Goal: Task Accomplishment & Management: Manage account settings

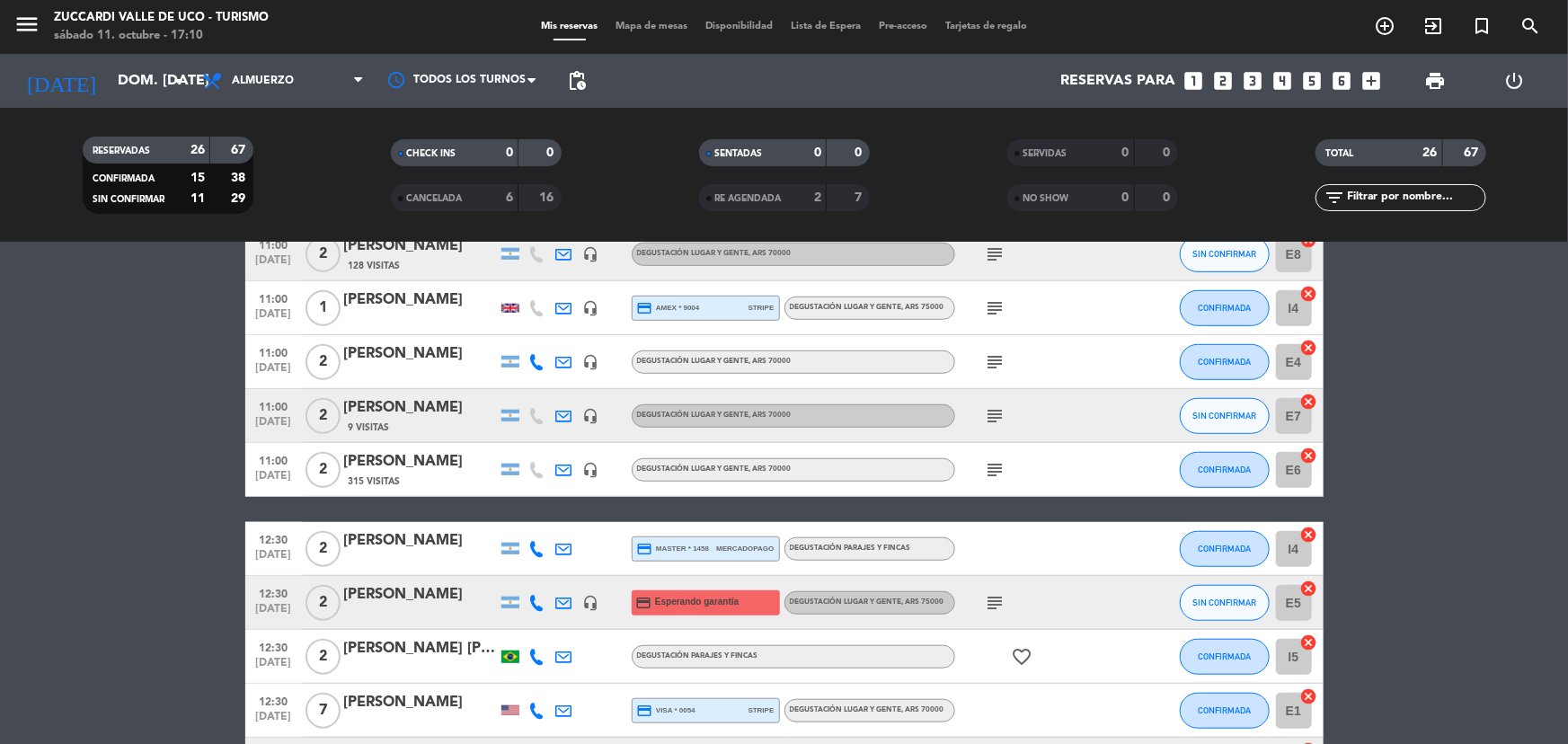
scroll to position [653, 0]
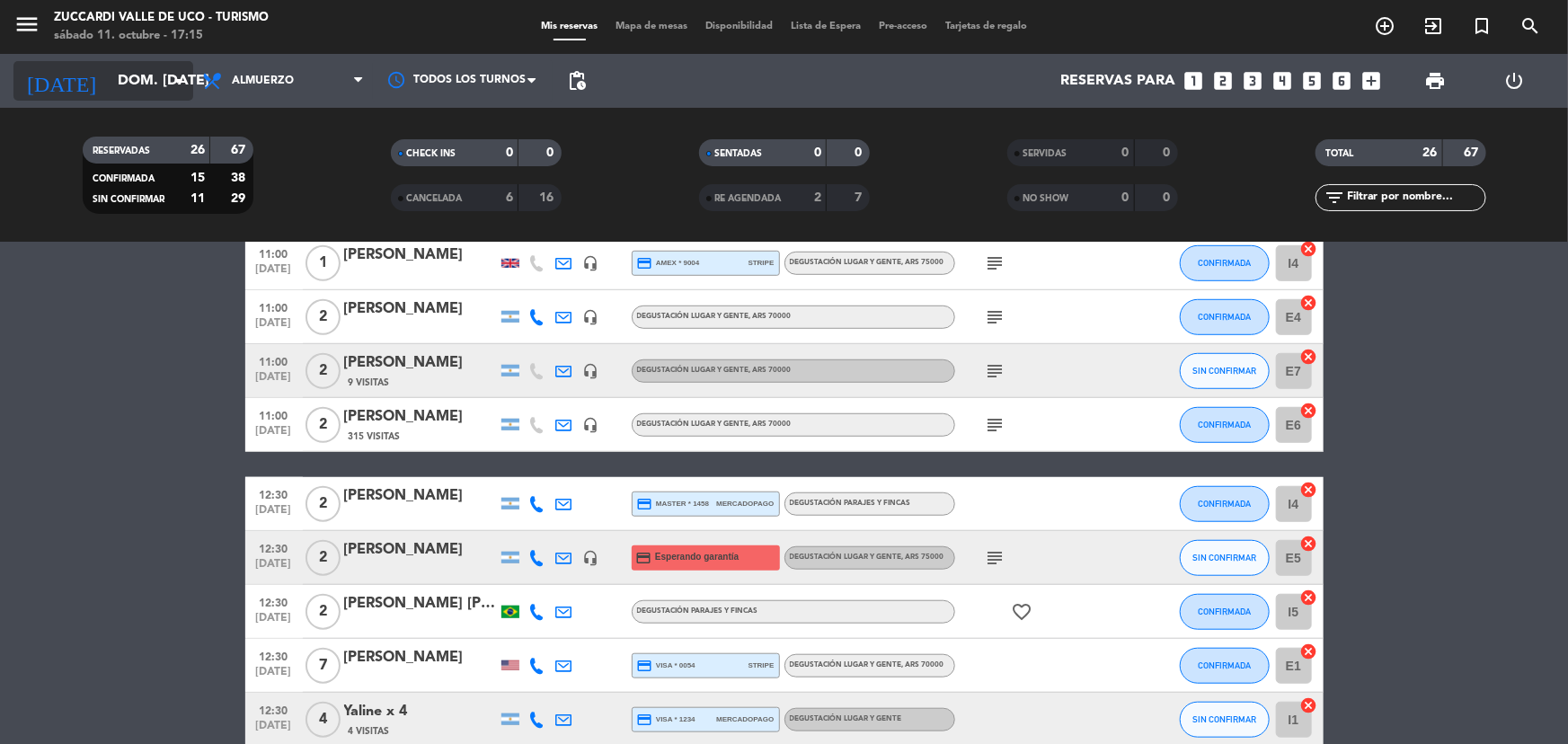
click at [159, 71] on input "dom. [DATE]" at bounding box center [203, 82] width 190 height 35
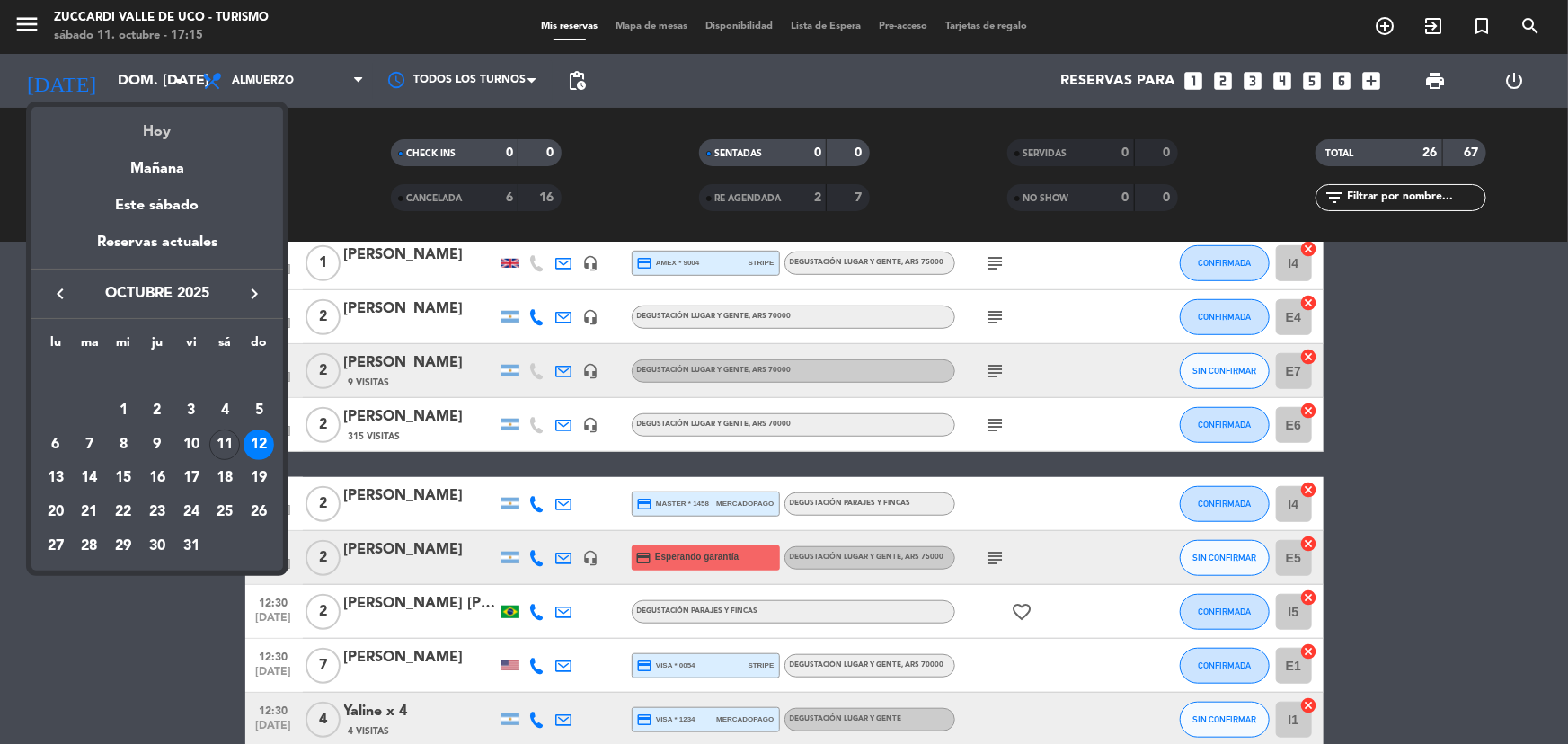
click at [156, 134] on div "Hoy" at bounding box center [157, 126] width 251 height 37
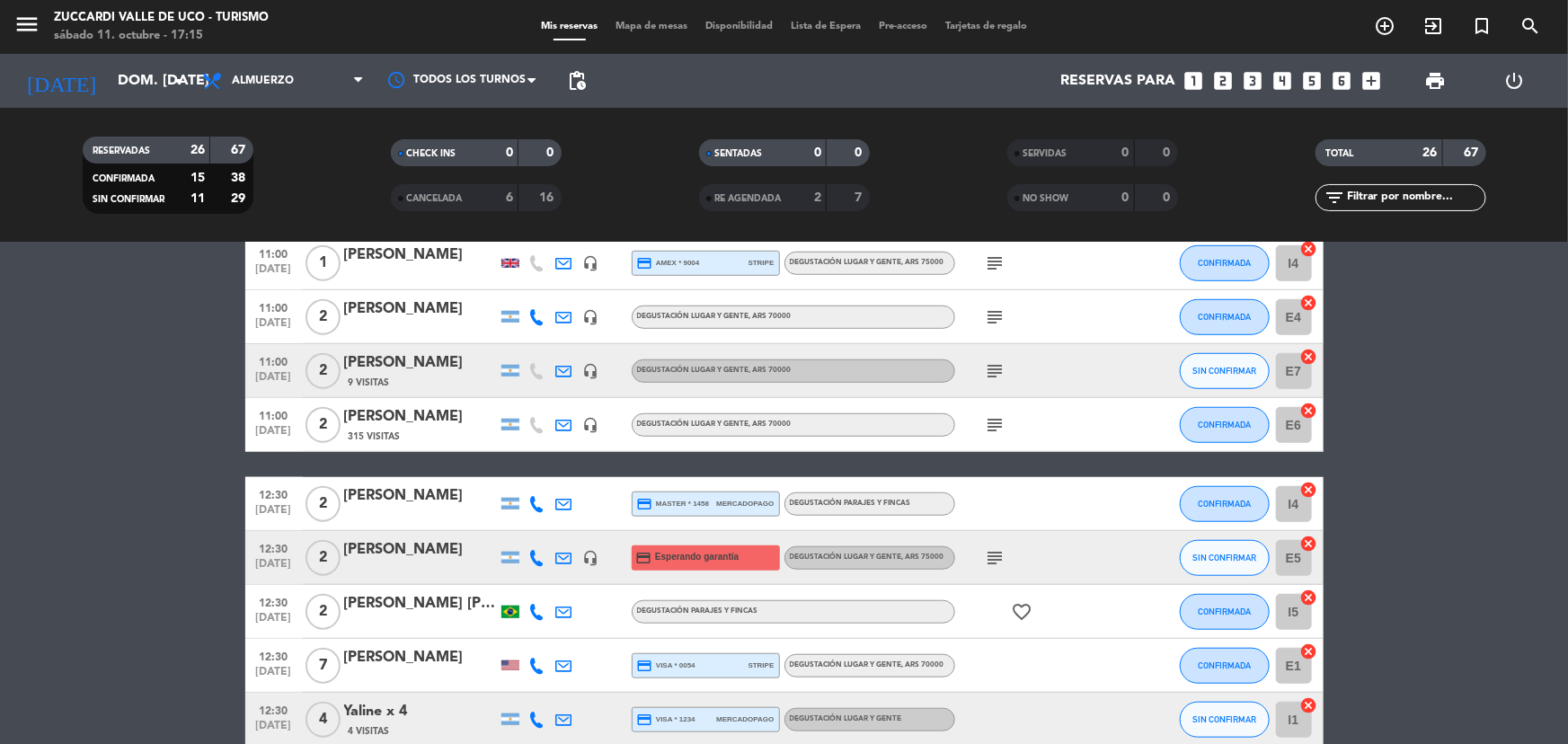
type input "sáb. [DATE]"
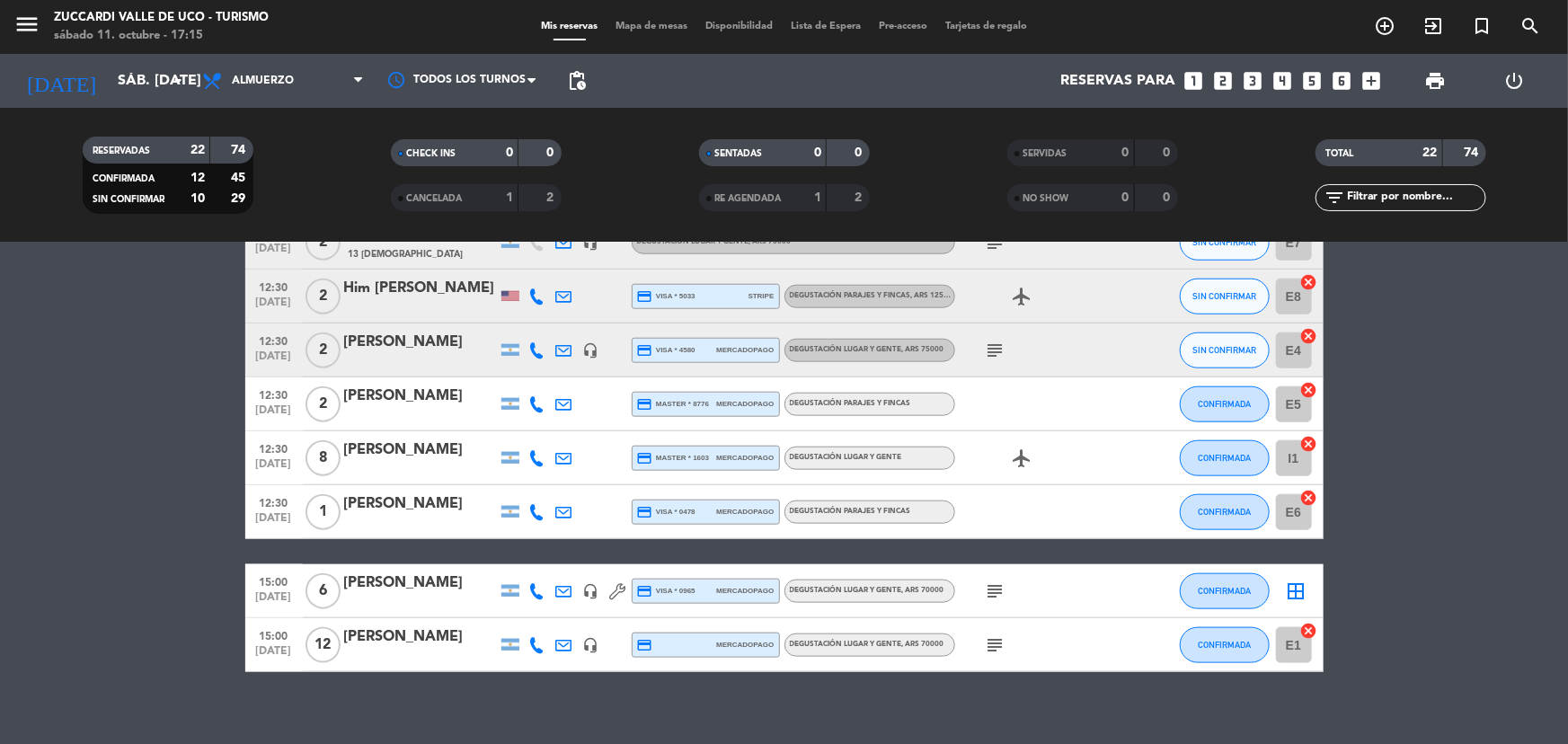
scroll to position [933, 0]
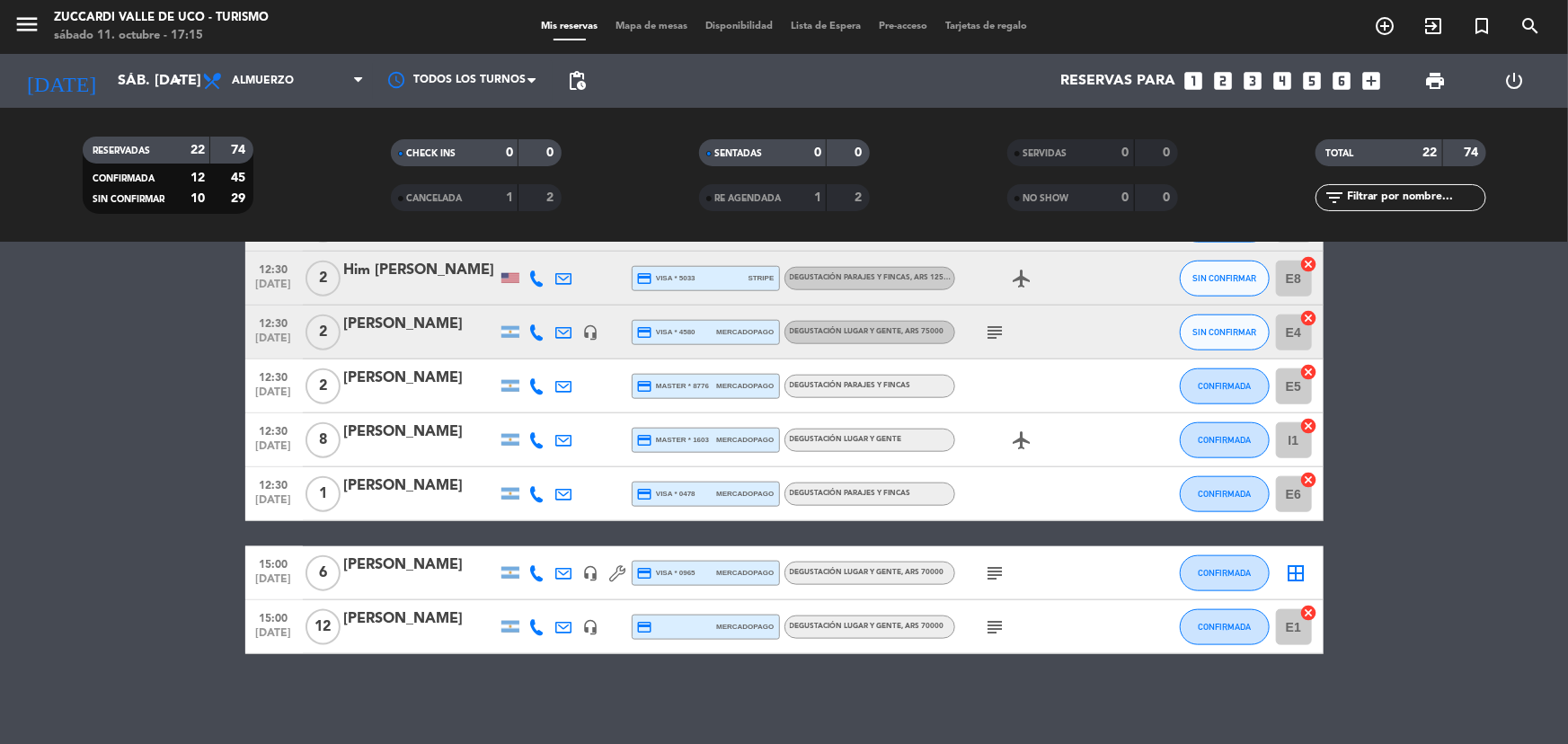
click at [531, 573] on icon at bounding box center [537, 574] width 16 height 16
click at [442, 573] on div "[PERSON_NAME]" at bounding box center [420, 564] width 153 height 23
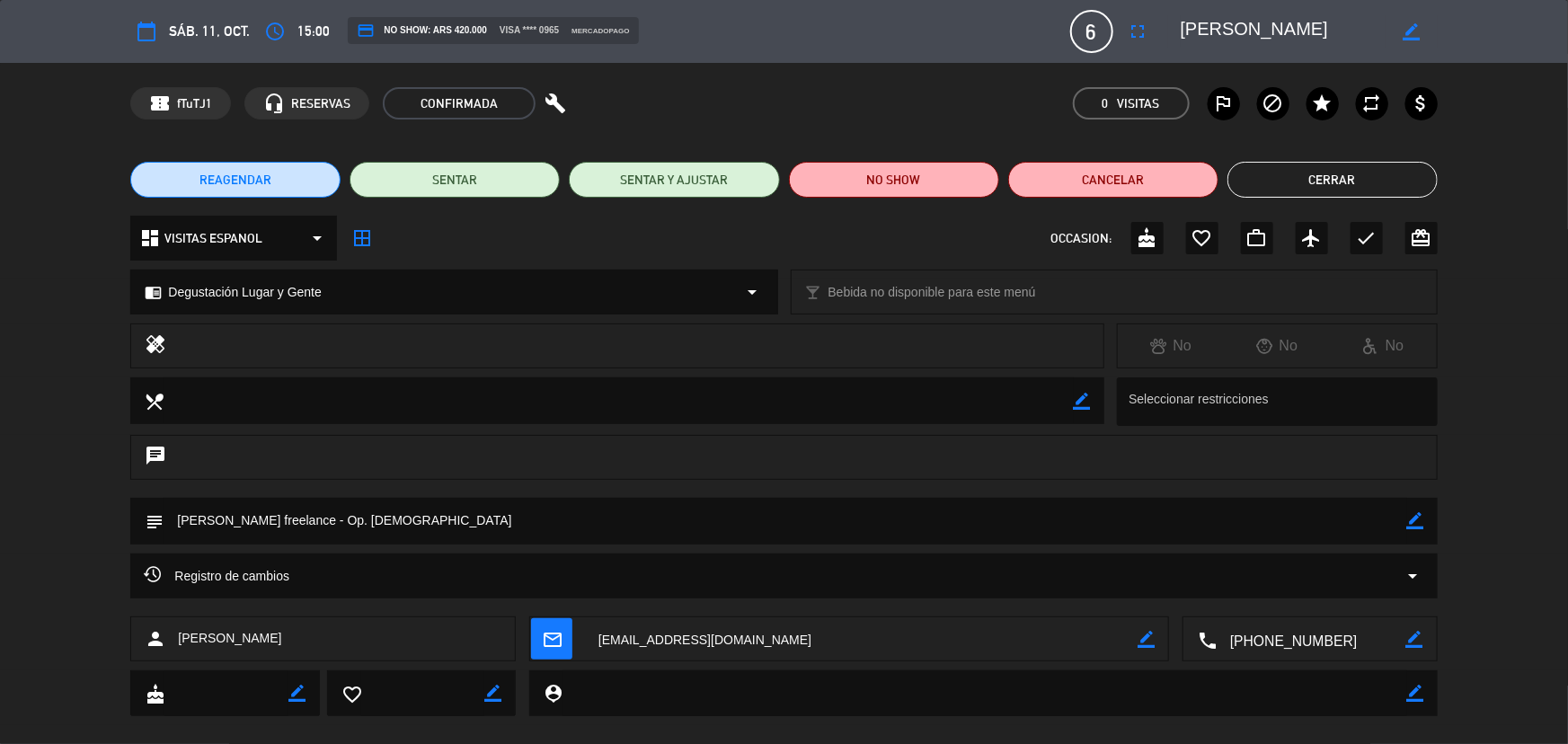
click at [1418, 519] on icon "border_color" at bounding box center [1415, 520] width 17 height 17
click at [1154, 521] on textarea at bounding box center [784, 520] width 1243 height 46
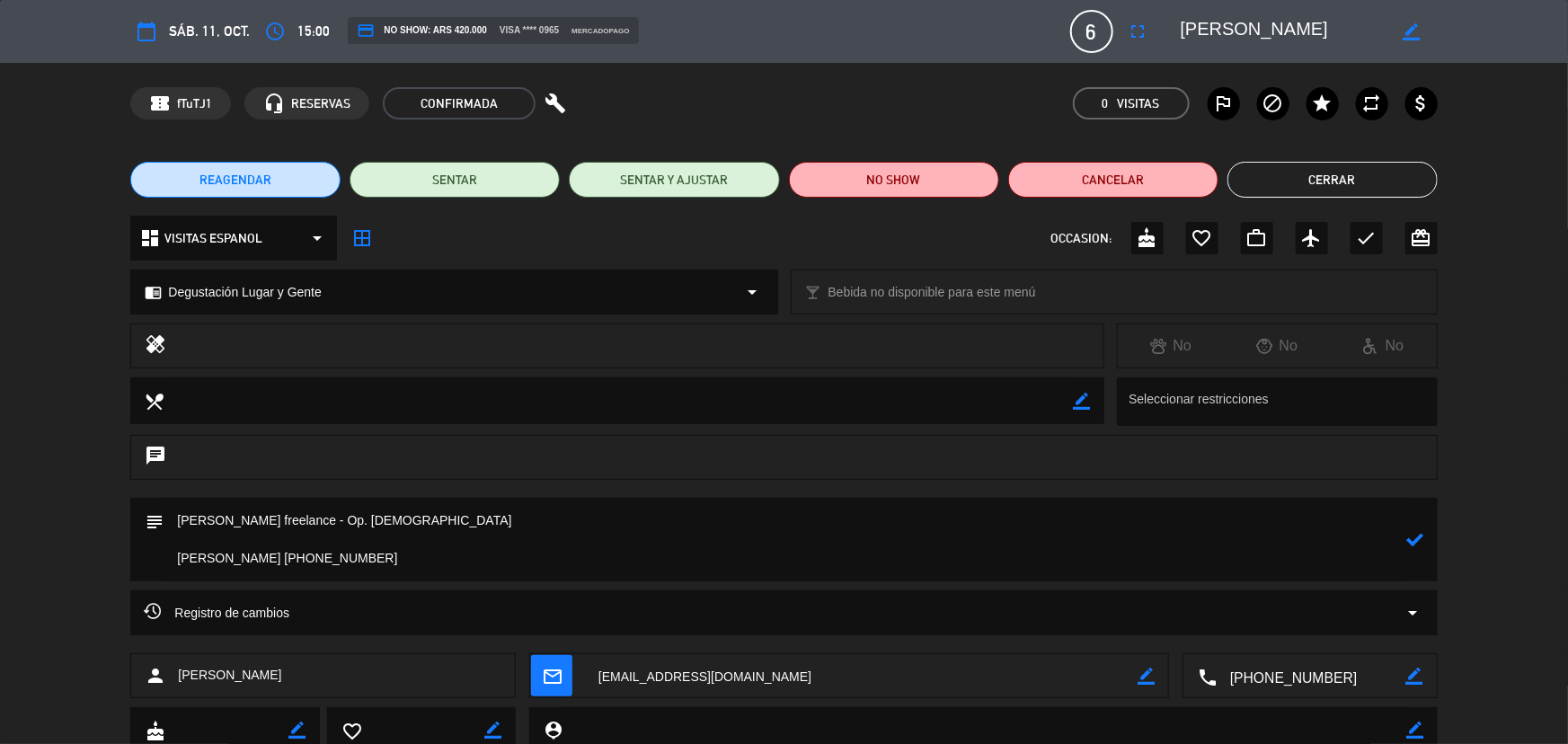
type textarea "[PERSON_NAME] freelance - Op. [DEMOGRAPHIC_DATA] [PERSON_NAME] [PHONE_NUMBER]"
click at [1415, 539] on icon at bounding box center [1415, 539] width 17 height 17
click at [1288, 175] on button "Cerrar" at bounding box center [1332, 179] width 210 height 36
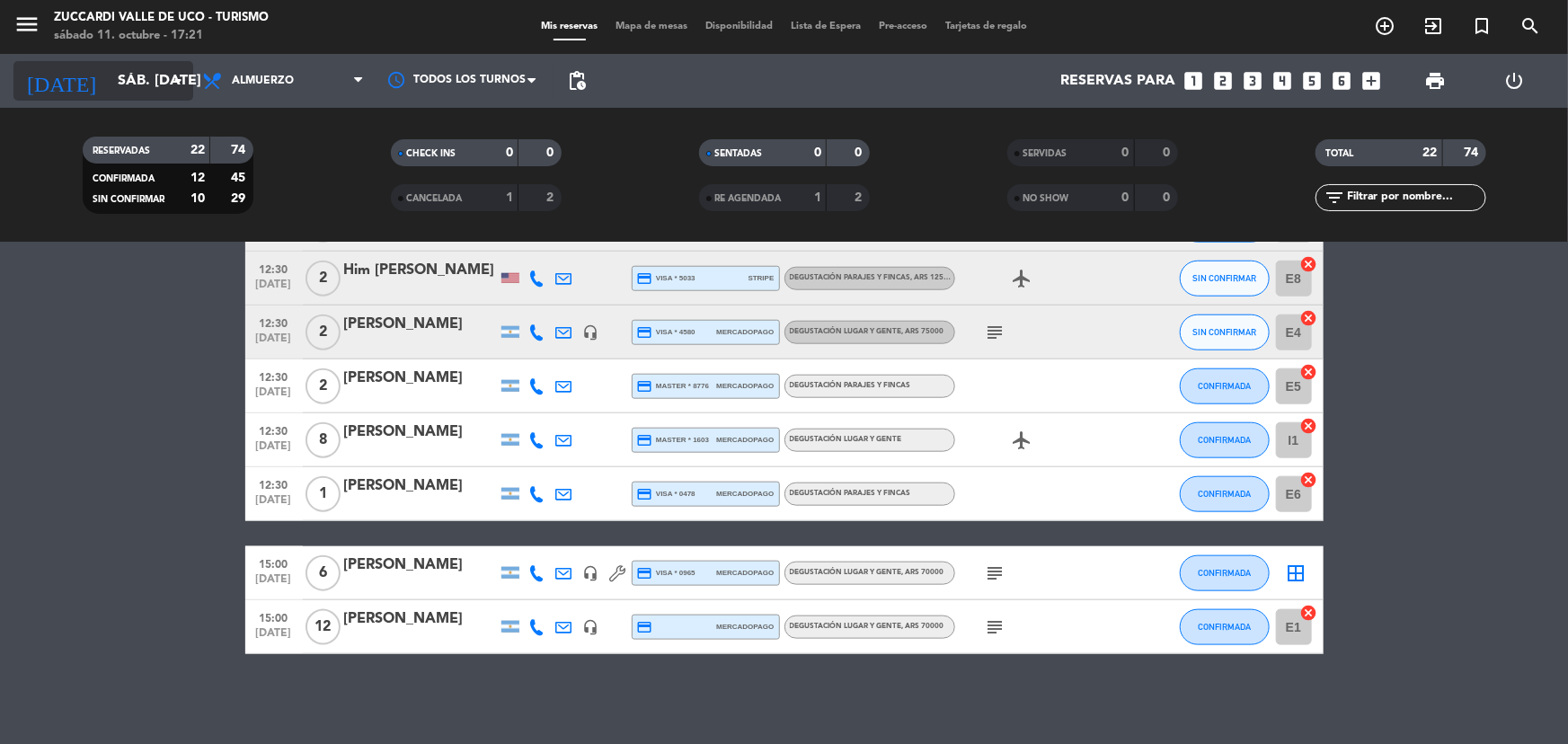
click at [109, 81] on input "sáb. [DATE]" at bounding box center [203, 82] width 190 height 35
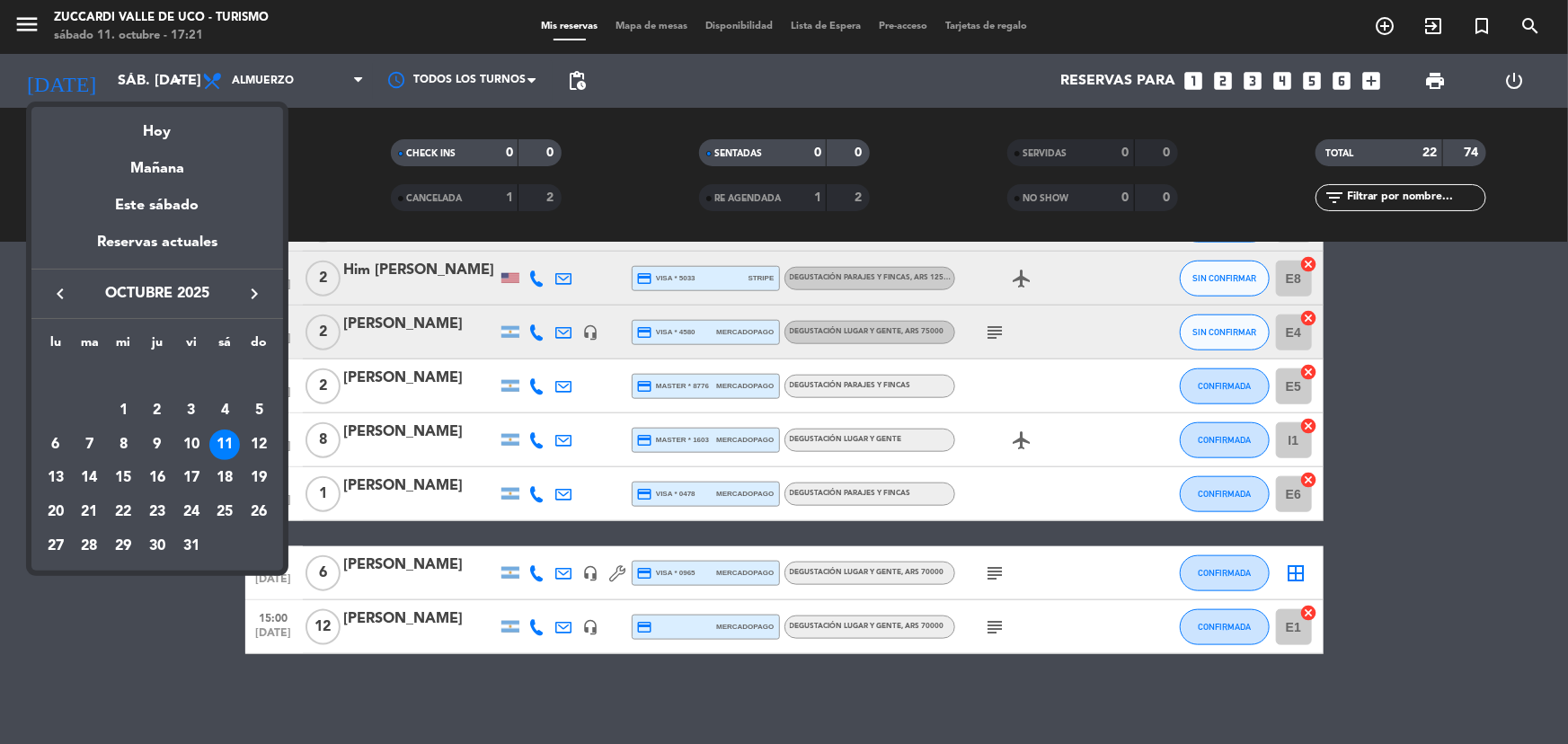
drag, startPoint x: 54, startPoint y: 485, endPoint x: 61, endPoint y: 468, distance: 18.4
click at [54, 484] on div "13" at bounding box center [55, 477] width 30 height 30
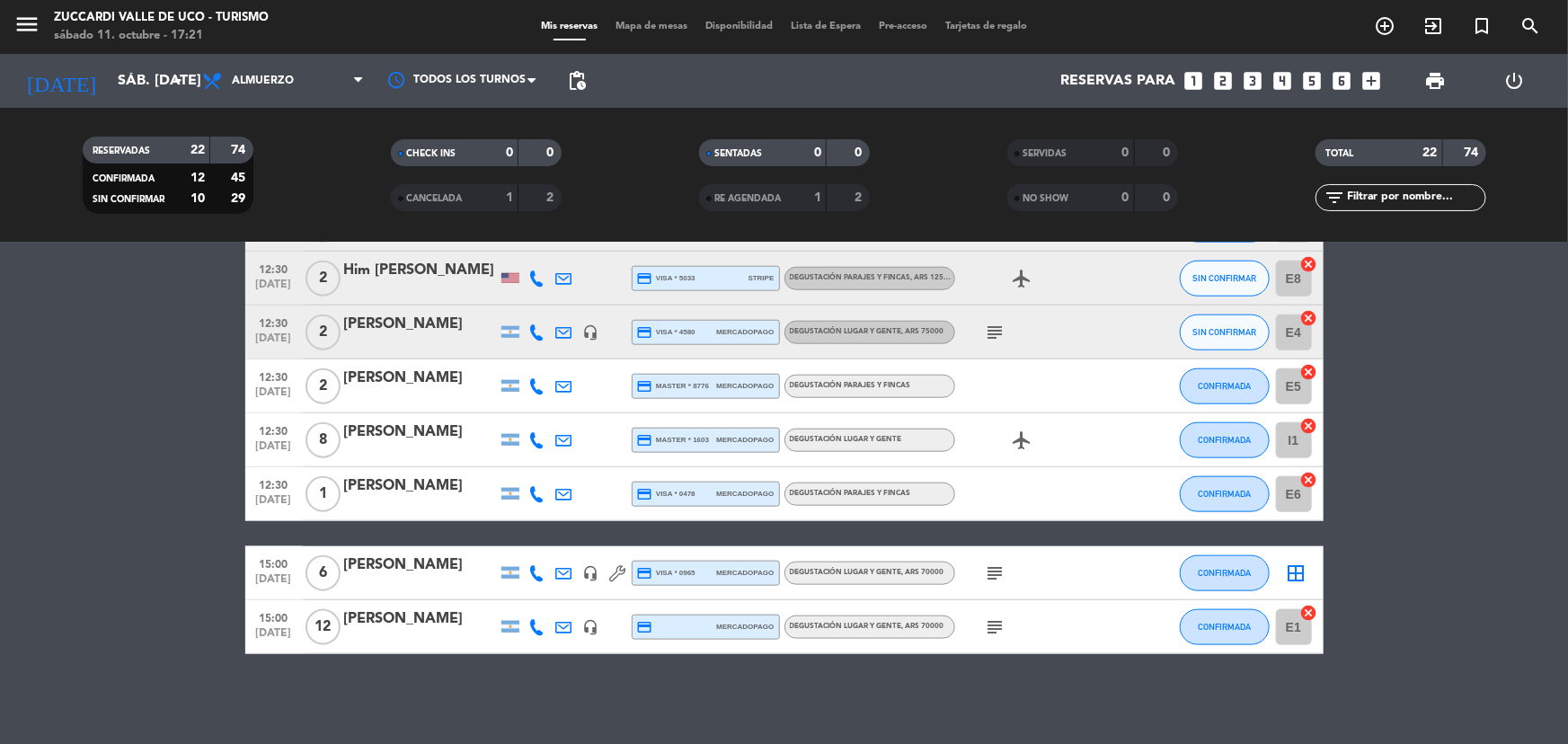
type input "lun. [DATE]"
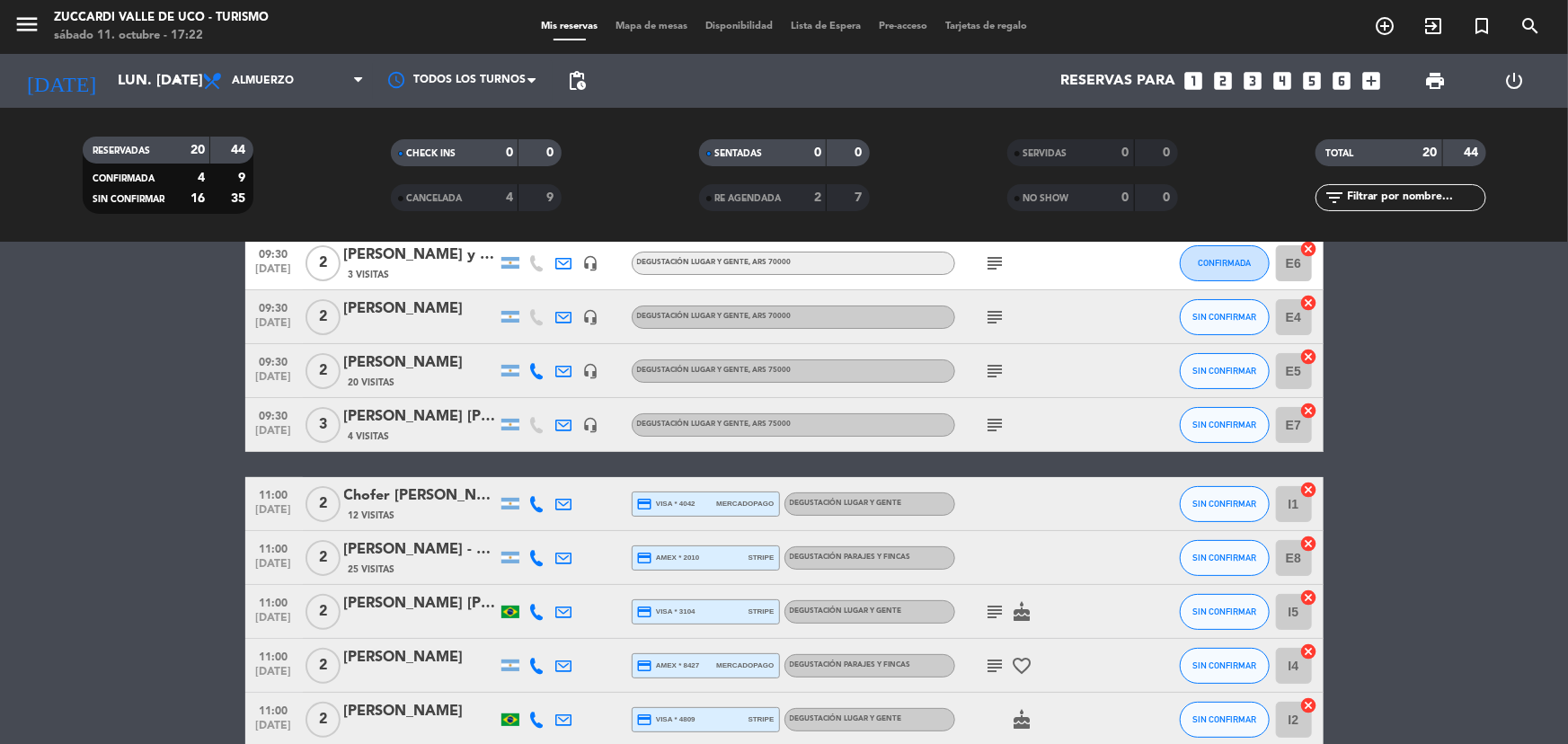
scroll to position [0, 0]
